Goal: Use online tool/utility: Utilize a website feature to perform a specific function

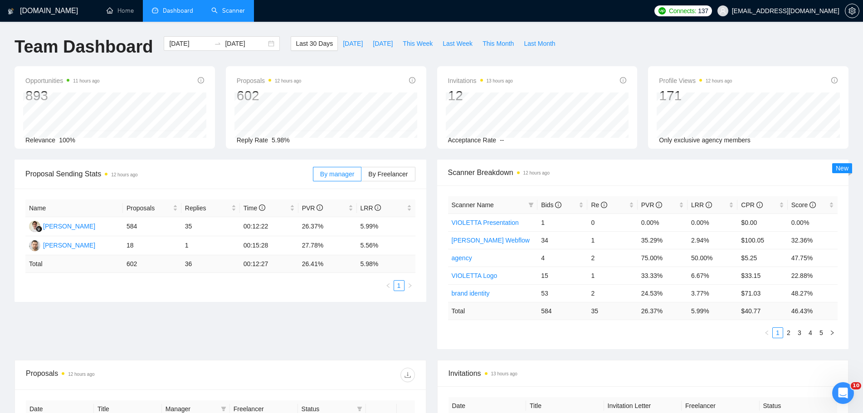
click at [233, 14] on link "Scanner" at bounding box center [228, 11] width 34 height 8
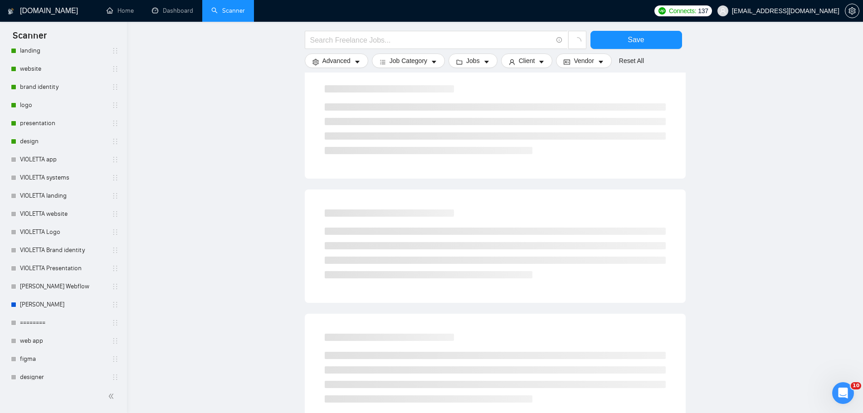
scroll to position [318, 0]
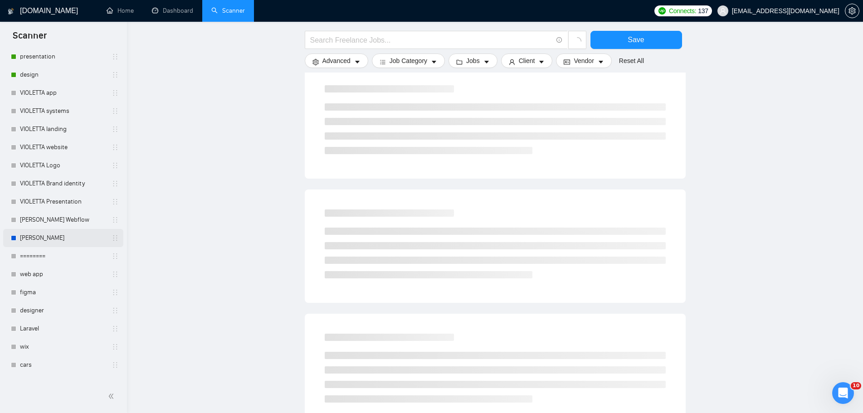
click at [55, 233] on link "[PERSON_NAME]" at bounding box center [63, 238] width 86 height 18
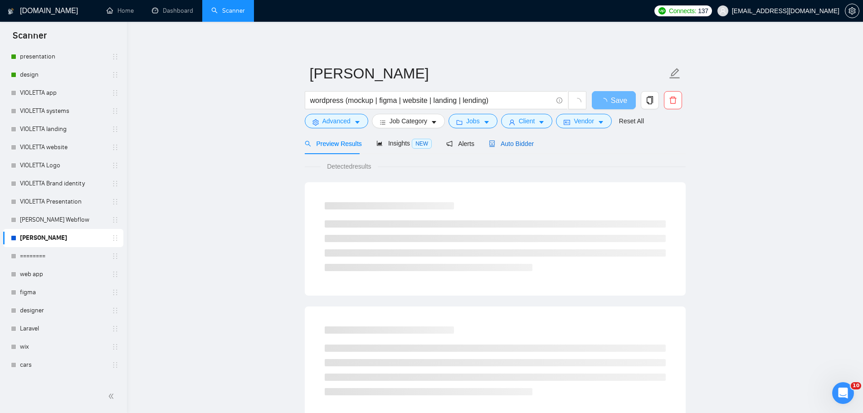
click at [522, 143] on span "Auto Bidder" at bounding box center [511, 143] width 45 height 7
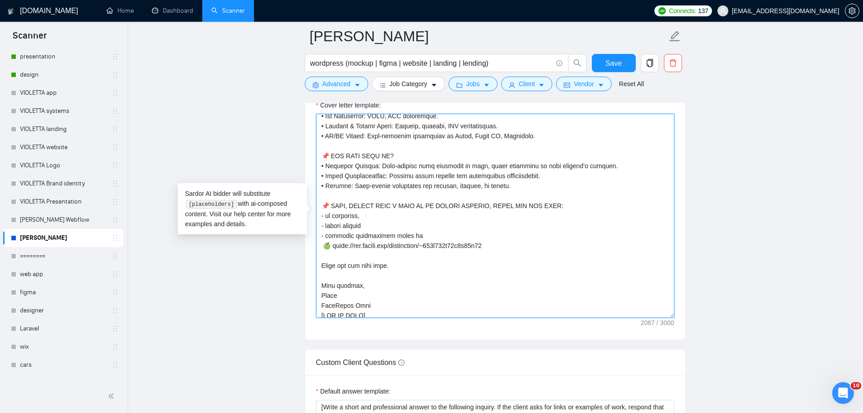
scroll to position [269, 0]
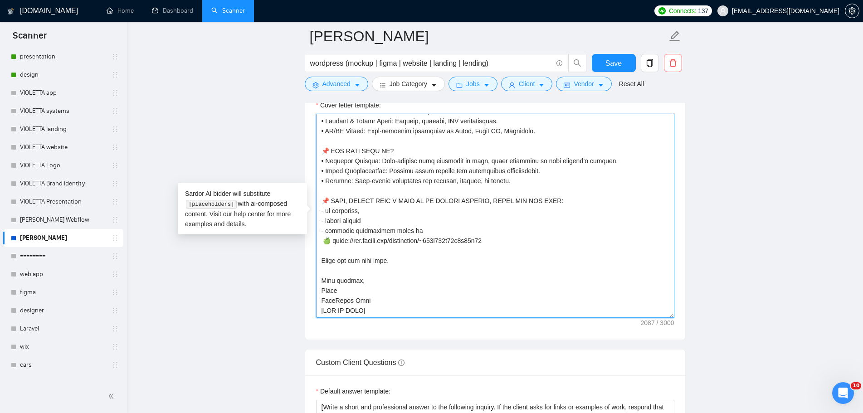
drag, startPoint x: 321, startPoint y: 119, endPoint x: 493, endPoint y: 311, distance: 258.0
click at [493, 311] on textarea "Cover letter template:" at bounding box center [495, 216] width 358 height 204
